Goal: Navigation & Orientation: Find specific page/section

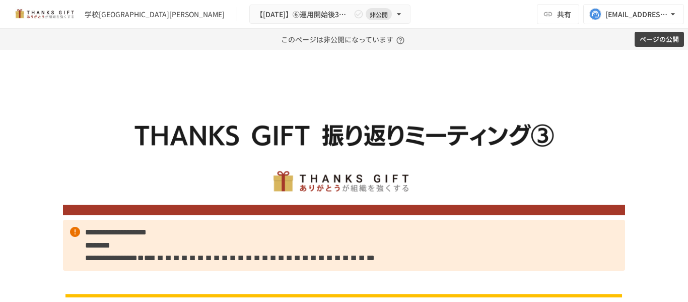
scroll to position [3512, 0]
